Goal: Transaction & Acquisition: Purchase product/service

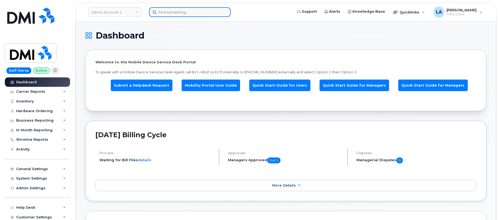
click at [201, 14] on input at bounding box center [190, 12] width 82 height 10
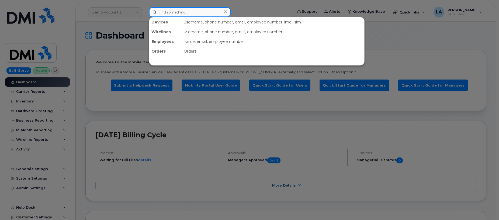
paste input "[PHONE_NUMBER]"
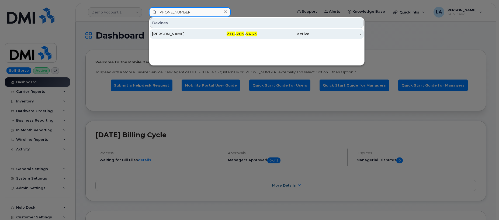
type input "[PHONE_NUMBER]"
click at [192, 36] on div "[PERSON_NAME]" at bounding box center [178, 33] width 53 height 5
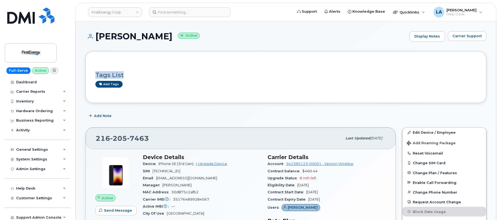
drag, startPoint x: 499, startPoint y: 41, endPoint x: 496, endPoint y: 80, distance: 39.2
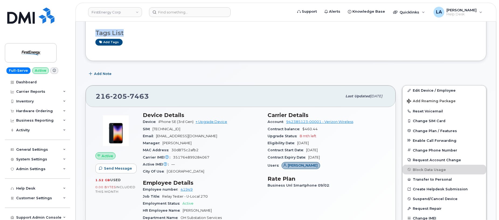
scroll to position [51, 0]
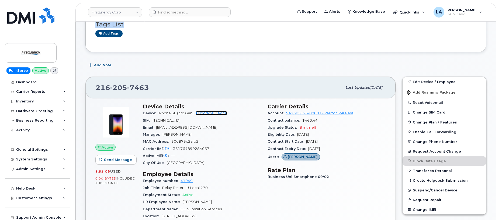
click at [212, 114] on link "+ Upgrade Device" at bounding box center [212, 113] width 32 height 4
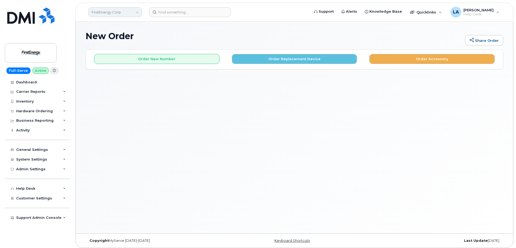
click at [128, 11] on link "FirstEnergy Corp" at bounding box center [115, 12] width 54 height 10
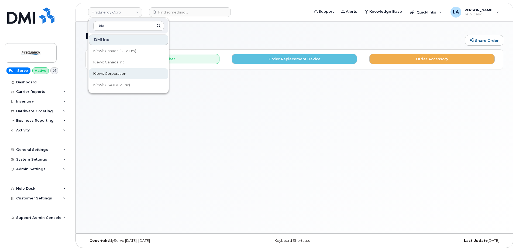
type input "kie"
click at [114, 75] on span "Kiewit Corporation" at bounding box center [109, 73] width 33 height 5
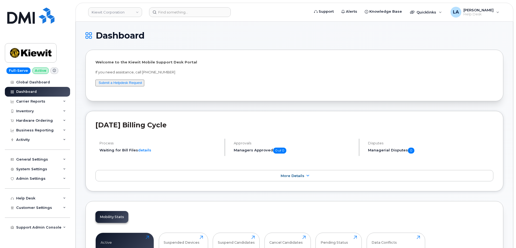
drag, startPoint x: 516, startPoint y: 21, endPoint x: 527, endPoint y: 58, distance: 38.8
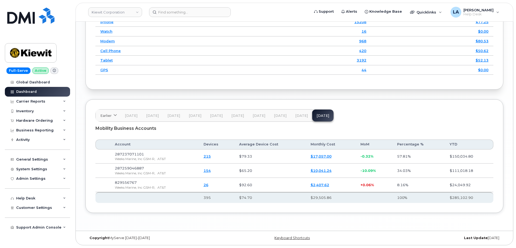
scroll to position [811, 0]
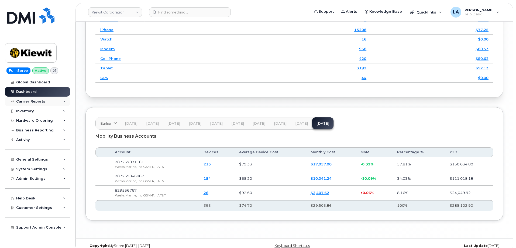
click at [34, 98] on div "Carrier Reports" at bounding box center [37, 101] width 65 height 10
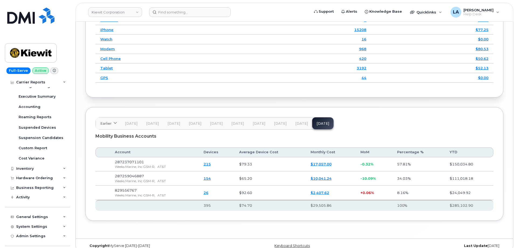
scroll to position [59, 0]
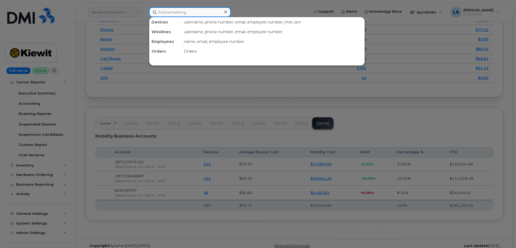
click at [195, 13] on input at bounding box center [190, 12] width 82 height 10
paste input "337 605 0454"
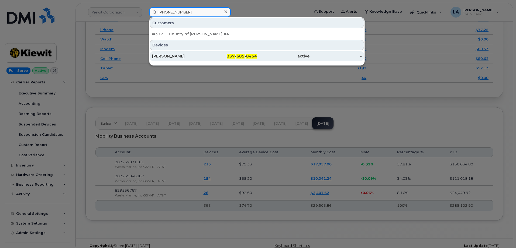
type input "337 605 0454"
click at [177, 57] on div "VALEN MCDANIEL" at bounding box center [178, 55] width 53 height 5
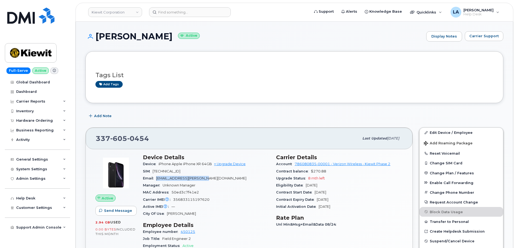
drag, startPoint x: 157, startPoint y: 177, endPoint x: 219, endPoint y: 175, distance: 61.8
click at [217, 177] on div "Email VALEN.MCDANIEL@TICUS.COM" at bounding box center [206, 178] width 127 height 7
copy span "[EMAIL_ADDRESS][PERSON_NAME][DOMAIN_NAME]"
click at [229, 163] on link "+ Upgrade Device" at bounding box center [230, 164] width 32 height 4
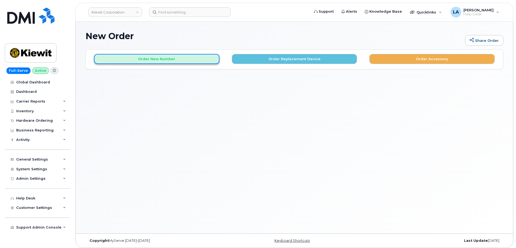
click at [159, 57] on button "Order New Number" at bounding box center [156, 59] width 125 height 10
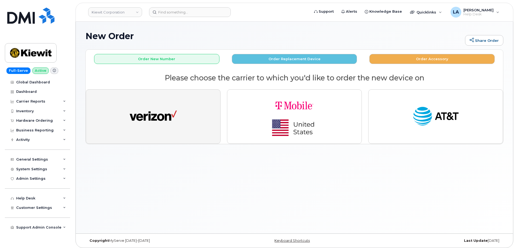
click at [167, 129] on button "button" at bounding box center [153, 116] width 135 height 54
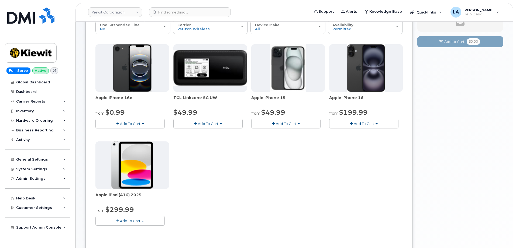
scroll to position [71, 0]
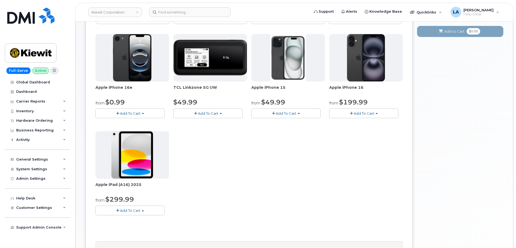
click at [137, 113] on span "Add To Cart" at bounding box center [130, 113] width 20 height 4
click at [129, 124] on link "$0.99 - 2 Year Activation (128GB)" at bounding box center [132, 123] width 70 height 7
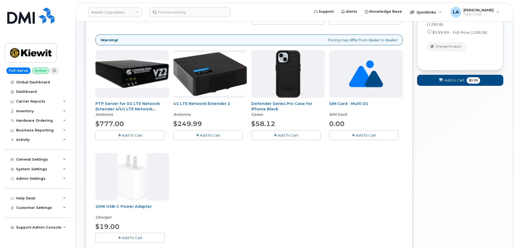
click at [306, 136] on button "Add To Cart" at bounding box center [285, 134] width 69 height 9
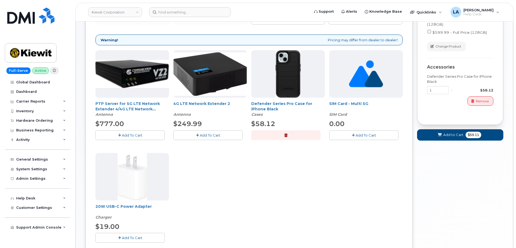
click at [125, 238] on span "Add To Cart" at bounding box center [132, 237] width 20 height 4
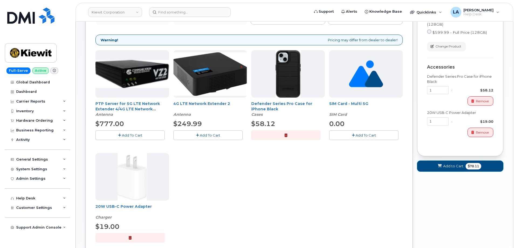
click at [461, 167] on span "Add to Cart" at bounding box center [453, 165] width 20 height 5
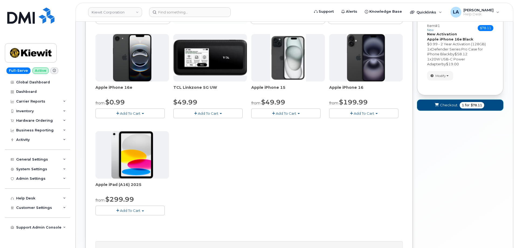
click at [445, 109] on button "Checkout 1 for $78.11" at bounding box center [460, 104] width 86 height 11
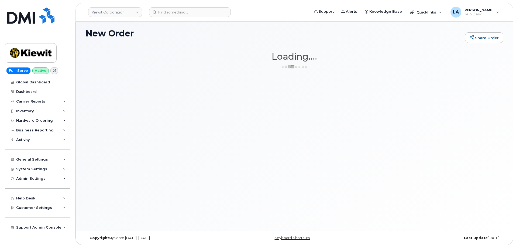
scroll to position [3, 0]
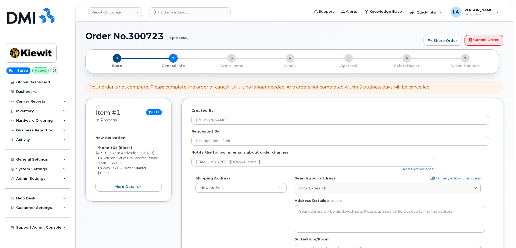
select select
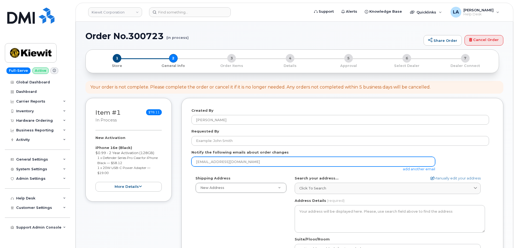
drag, startPoint x: 240, startPoint y: 161, endPoint x: 191, endPoint y: 160, distance: 48.8
click at [192, 160] on input "[EMAIL_ADDRESS][DOMAIN_NAME]" at bounding box center [313, 162] width 244 height 10
paste input "[EMAIL_ADDRESS][PERSON_NAME][DOMAIN_NAME]"
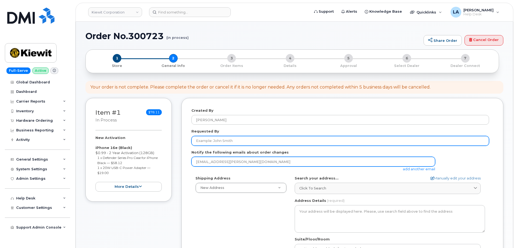
type input "VALEN.MCDANIEL@TICUS.COM"
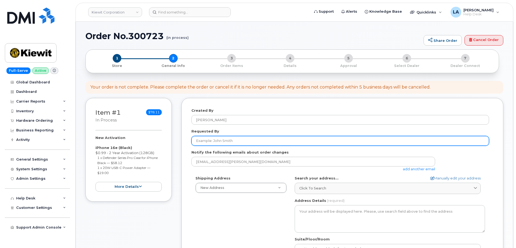
click at [224, 144] on input "Requested By" at bounding box center [340, 141] width 298 height 10
drag, startPoint x: 237, startPoint y: 141, endPoint x: 165, endPoint y: 137, distance: 71.8
click at [165, 137] on div "Item #1 in process $78.11 New Activation iPhone 16e (Black) $0.99 - 2 Year Acti…" at bounding box center [294, 214] width 418 height 233
type input "Valen McDaniel"
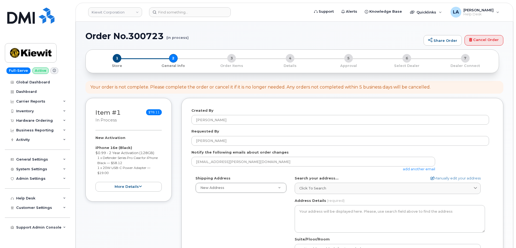
drag, startPoint x: 485, startPoint y: 104, endPoint x: 486, endPoint y: 101, distance: 3.5
click at [485, 104] on div "Created By Lanette Aparicio Requested By Valen McDaniel Notify the following em…" at bounding box center [342, 210] width 322 height 225
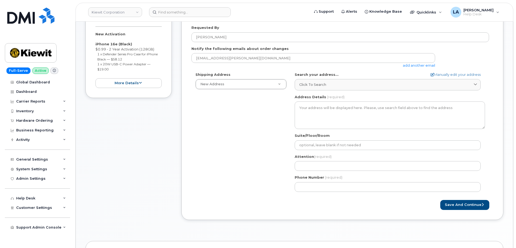
scroll to position [109, 0]
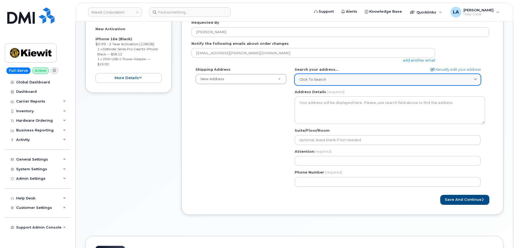
click at [322, 78] on span "Click to search" at bounding box center [312, 79] width 27 height 5
paste input "14425 Soft Wind Lane"
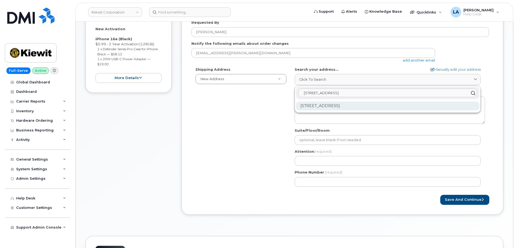
type input "14425 Soft Wind Lane"
click at [320, 104] on div "14425 Softwind Ln Spring Hill FL 34610-8046" at bounding box center [387, 105] width 183 height 9
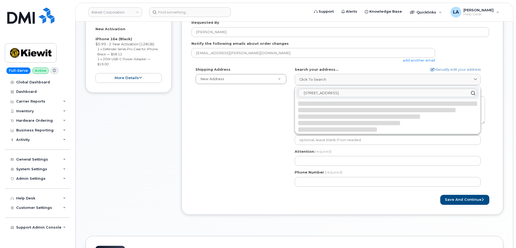
select select
type textarea "14425 Softwind Ln SPRING HILL FL 34610-8046 UNITED STATES"
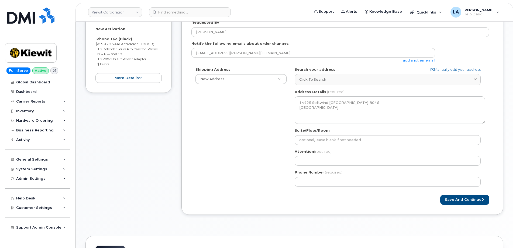
click at [241, 156] on div "Shipping Address New Address New Address 10200 SW Greenburg Rd Ste 200 11111 Ol…" at bounding box center [340, 129] width 298 height 124
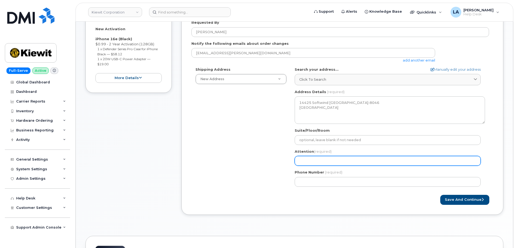
click at [378, 162] on input "Attention (required)" at bounding box center [388, 161] width 186 height 10
select select
type input "V"
select select
type input "Va"
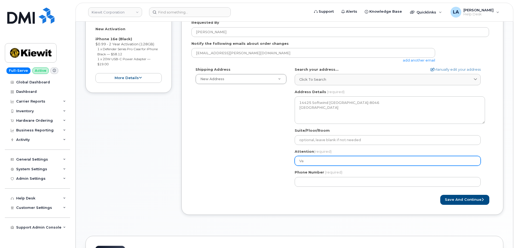
select select
type input "Val"
select select
type input "Vale"
select select
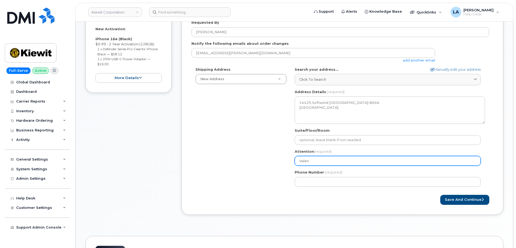
type input "Valen"
select select
type input "Valen M"
select select
type input "Valen Mc"
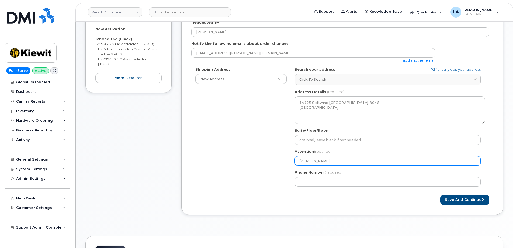
select select
type input "Valen McD"
select select
type input "Valen McDa"
select select
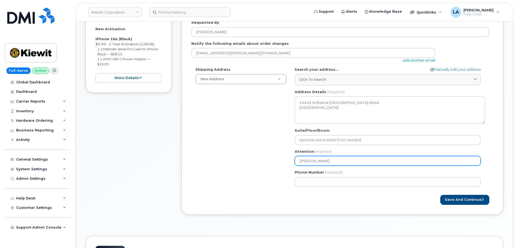
type input "Valen McDan"
select select
type input "Valen McDani"
select select
type input "Valen McDanie"
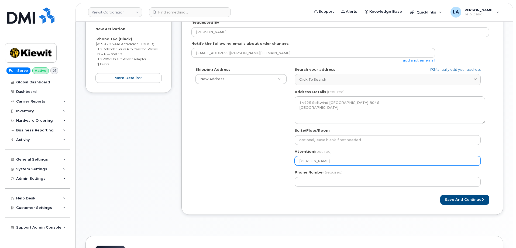
select select
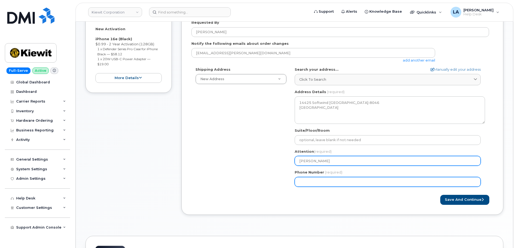
type input "Valen McDaniel"
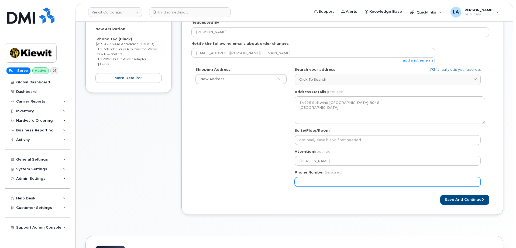
click at [354, 182] on input "Phone Number" at bounding box center [388, 182] width 186 height 10
paste input "3376050454"
type input "3376050454"
select select
type input "3376050454"
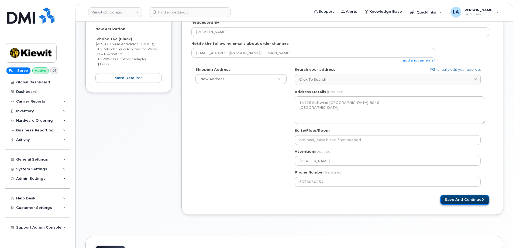
click at [468, 198] on button "Save and Continue" at bounding box center [464, 200] width 49 height 10
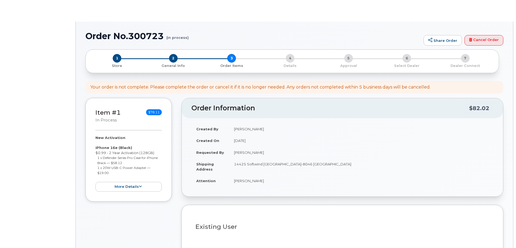
select select
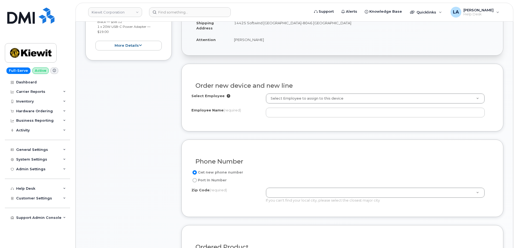
scroll to position [146, 0]
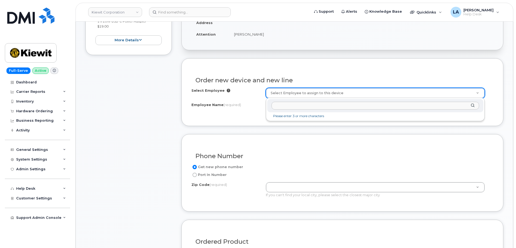
click at [374, 106] on input "text" at bounding box center [375, 106] width 208 height 8
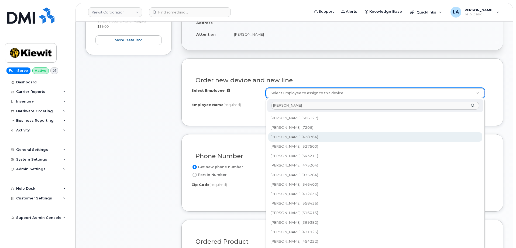
type input "[PERSON_NAME]"
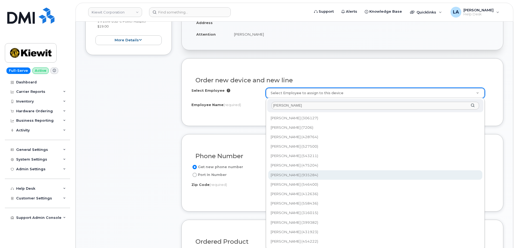
type input "2305656"
type input "[PERSON_NAME]"
type input "14425 Softwind Ln"
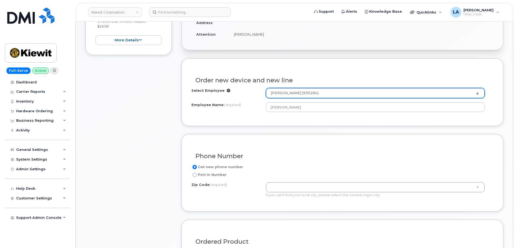
type input "14425 ([GEOGRAPHIC_DATA], [GEOGRAPHIC_DATA])"
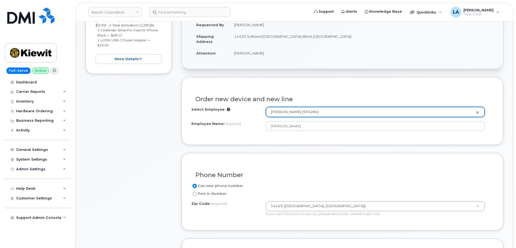
scroll to position [132, 0]
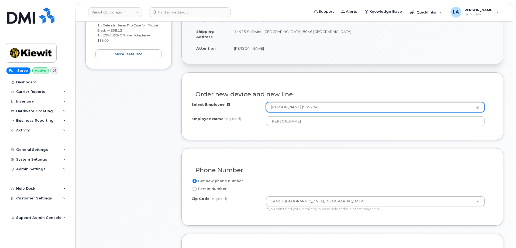
click at [305, 31] on td "14425 Softwind [GEOGRAPHIC_DATA]-8046 [GEOGRAPHIC_DATA]" at bounding box center [361, 34] width 264 height 17
copy td "34610"
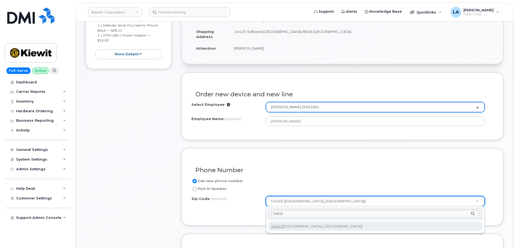
type input "34610"
type input "34610 ([GEOGRAPHIC_DATA], [GEOGRAPHIC_DATA])"
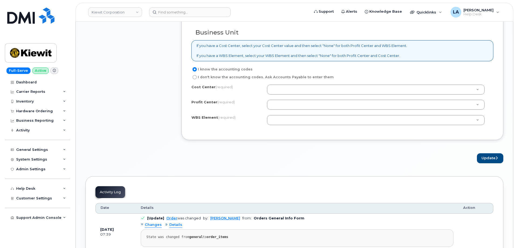
scroll to position [443, 0]
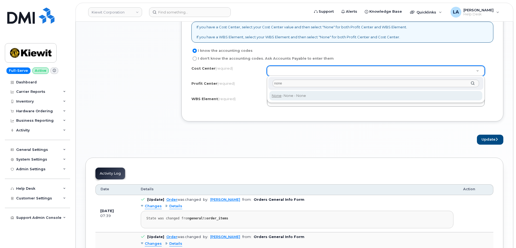
type input "none"
type input "None"
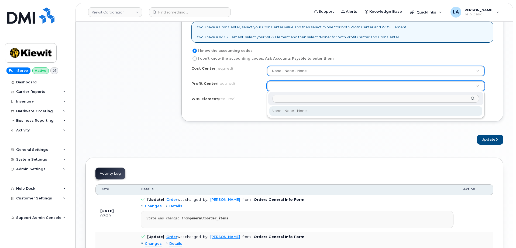
select select "None"
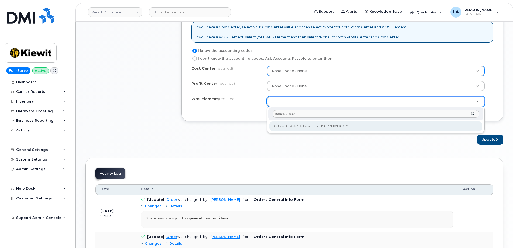
type input "105647.1830"
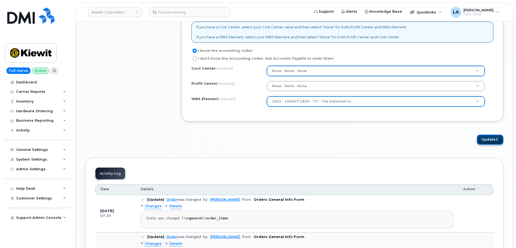
click at [490, 140] on button "Update" at bounding box center [490, 139] width 26 height 10
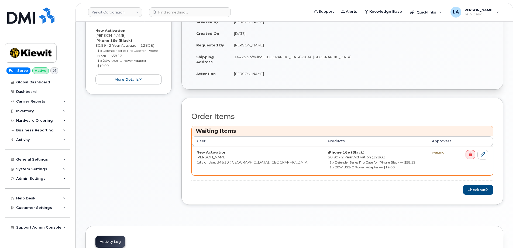
scroll to position [156, 0]
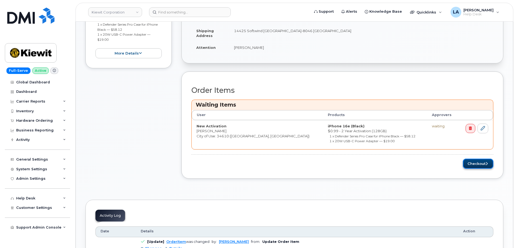
click at [476, 161] on button "Checkout" at bounding box center [478, 163] width 30 height 10
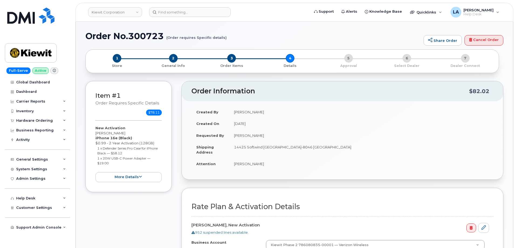
click at [286, 34] on h1 "Order No.300723 (Order requires Specific details)" at bounding box center [252, 35] width 335 height 9
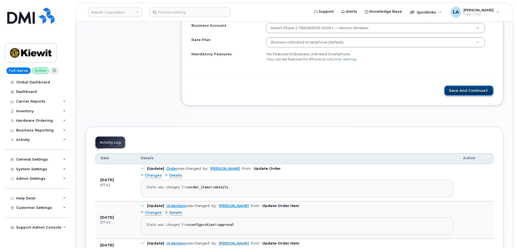
click at [481, 88] on button "Save and Continue" at bounding box center [468, 90] width 49 height 10
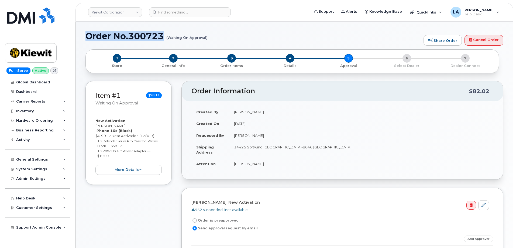
drag, startPoint x: 218, startPoint y: 37, endPoint x: 90, endPoint y: 39, distance: 128.3
click at [89, 38] on h1 "Order No.300723 (Waiting On Approval)" at bounding box center [252, 35] width 335 height 9
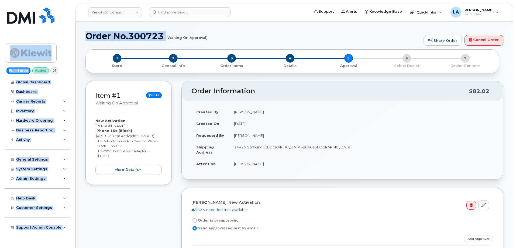
drag, startPoint x: 84, startPoint y: 37, endPoint x: 215, endPoint y: 37, distance: 130.7
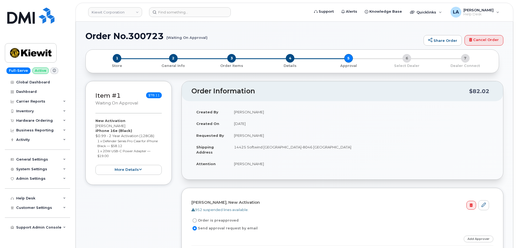
click at [215, 37] on h1 "Order No.300723 (Waiting On Approval)" at bounding box center [252, 35] width 335 height 9
drag, startPoint x: 82, startPoint y: 35, endPoint x: 213, endPoint y: 46, distance: 131.2
copy h1 "Order No.300723 (Waiting On Approval)"
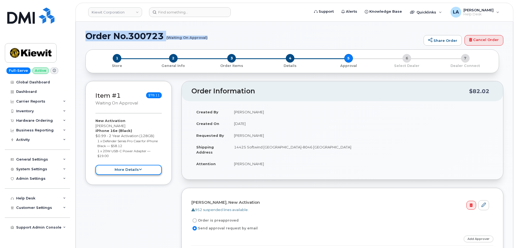
click at [139, 173] on button "more details" at bounding box center [128, 170] width 66 height 10
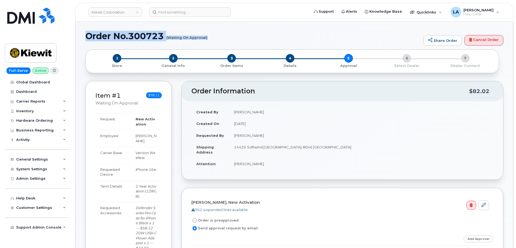
drag, startPoint x: 147, startPoint y: 143, endPoint x: 134, endPoint y: 134, distance: 16.1
click at [134, 134] on td "[PERSON_NAME]" at bounding box center [146, 138] width 31 height 17
click at [148, 35] on h1 "Order No.300723 (Waiting On Approval)" at bounding box center [252, 35] width 335 height 9
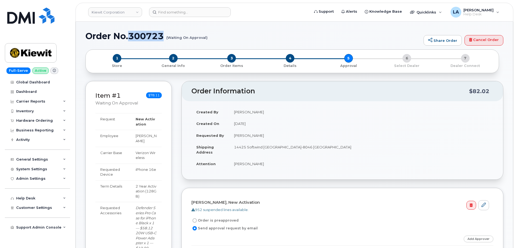
copy h1 "300723"
click at [60, 119] on div "Hardware Ordering" at bounding box center [37, 121] width 65 height 10
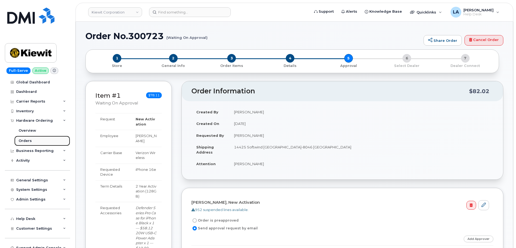
click at [25, 141] on div "Orders" at bounding box center [25, 140] width 13 height 5
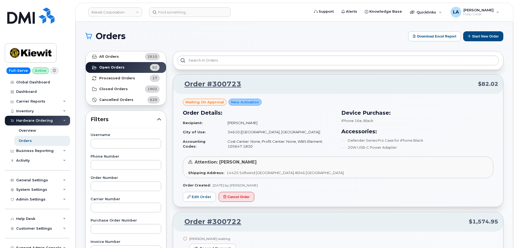
drag, startPoint x: 224, startPoint y: 123, endPoint x: 265, endPoint y: 123, distance: 41.5
click at [265, 123] on td "[PERSON_NAME]" at bounding box center [279, 122] width 112 height 9
copy td "[PERSON_NAME]"
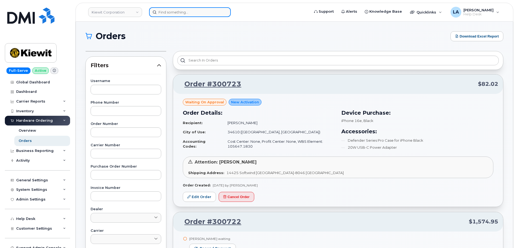
click at [183, 13] on input at bounding box center [190, 12] width 82 height 10
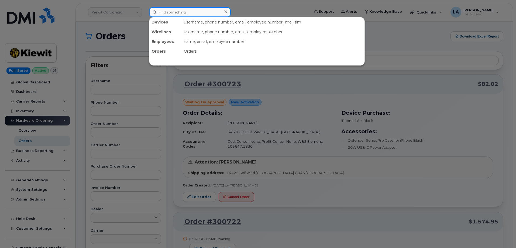
paste input "[PERSON_NAME]"
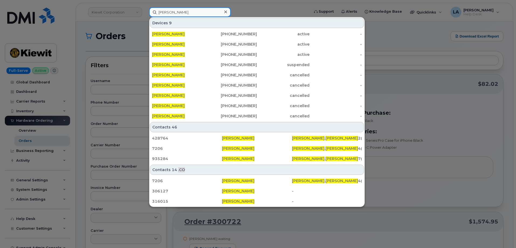
type input "[PERSON_NAME]"
click at [405, 30] on div at bounding box center [258, 124] width 516 height 248
